Goal: Task Accomplishment & Management: Use online tool/utility

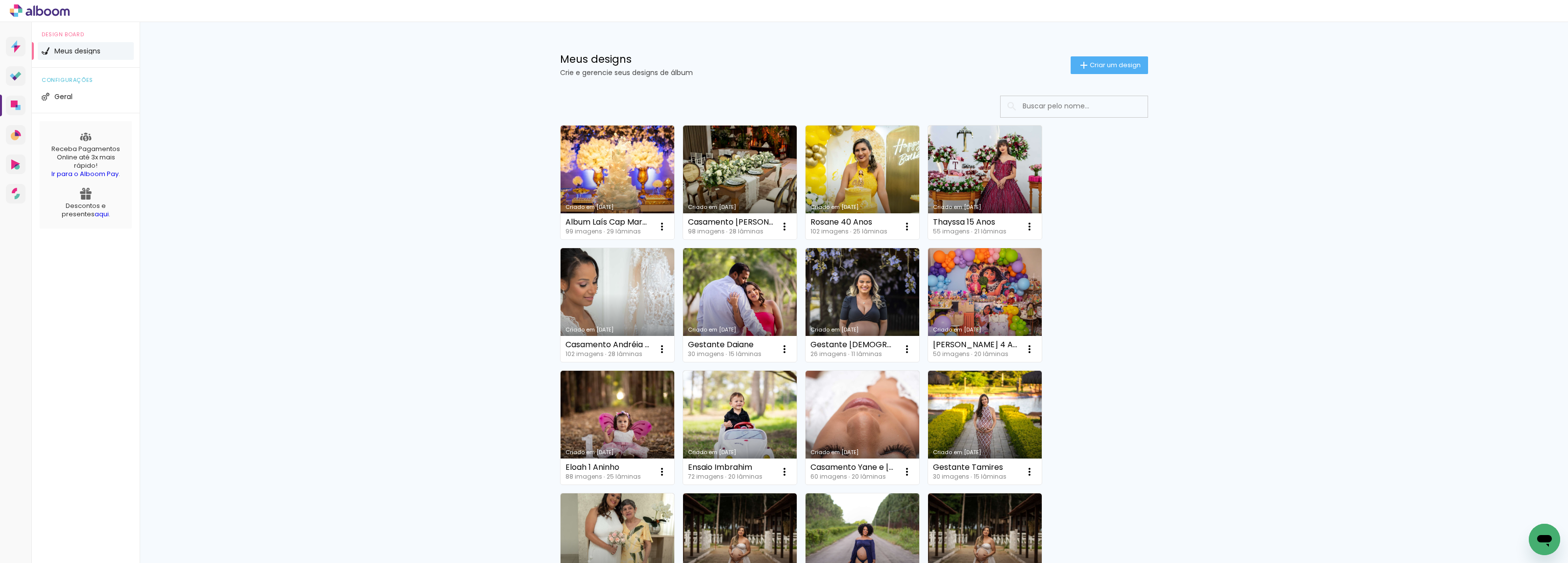
click at [616, 173] on link "Criado em [DATE]" at bounding box center [617, 182] width 114 height 114
